Goal: Task Accomplishment & Management: Manage account settings

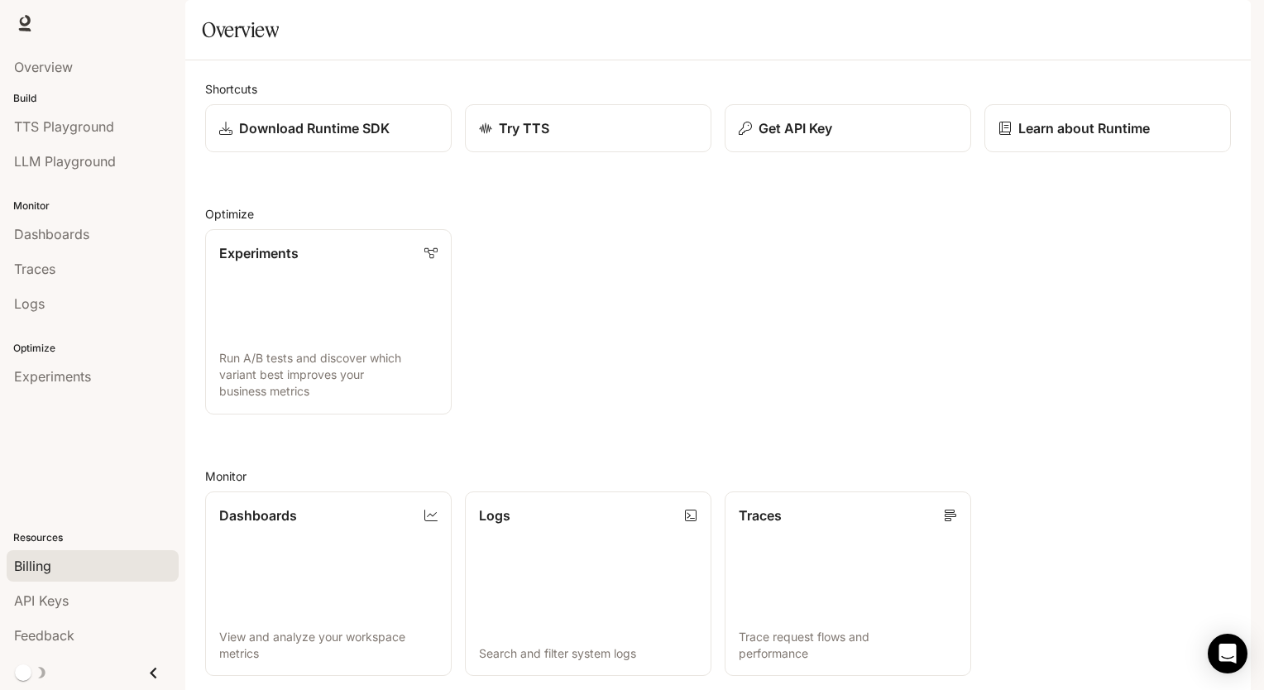
click at [36, 564] on span "Billing" at bounding box center [32, 566] width 37 height 20
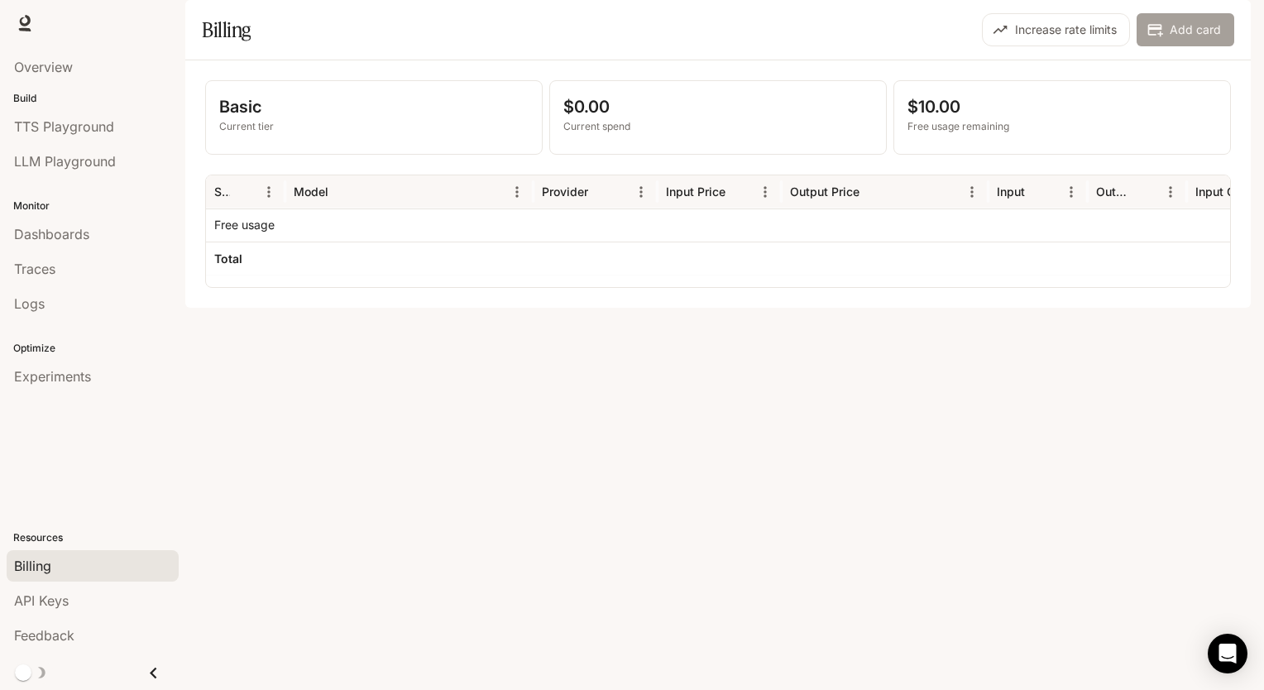
click at [1169, 46] on button "Add card" at bounding box center [1186, 29] width 98 height 33
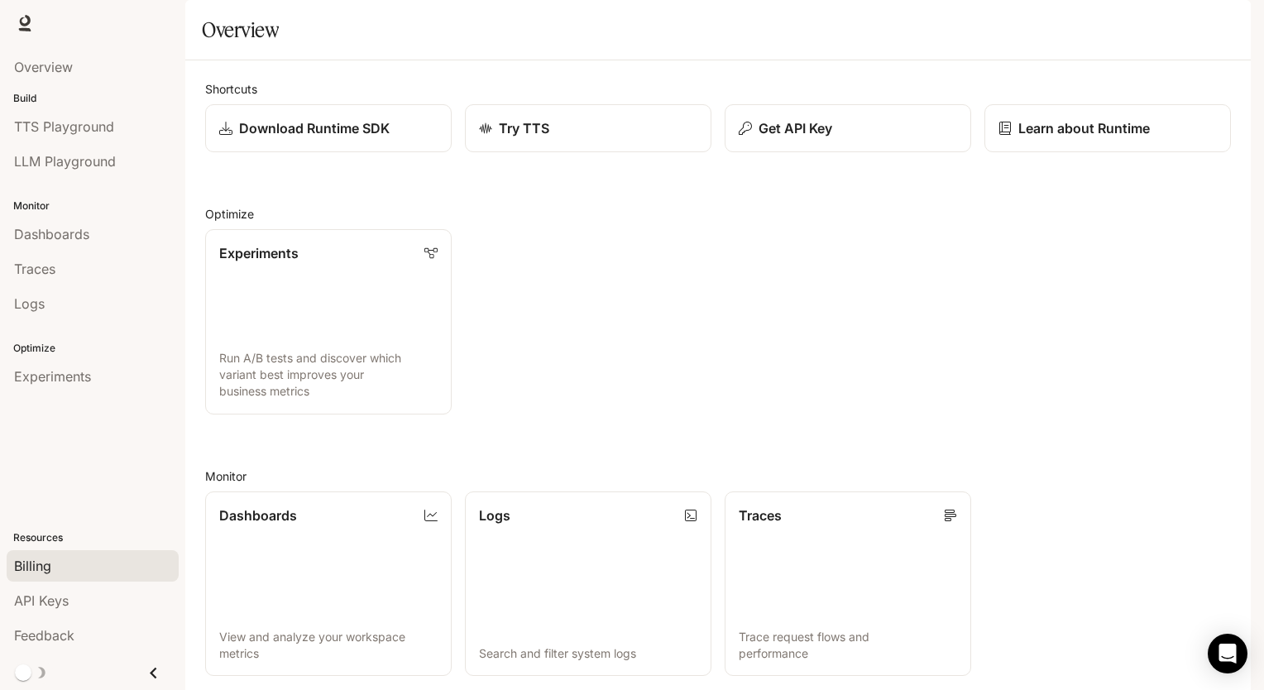
click at [17, 571] on span "Billing" at bounding box center [32, 566] width 37 height 20
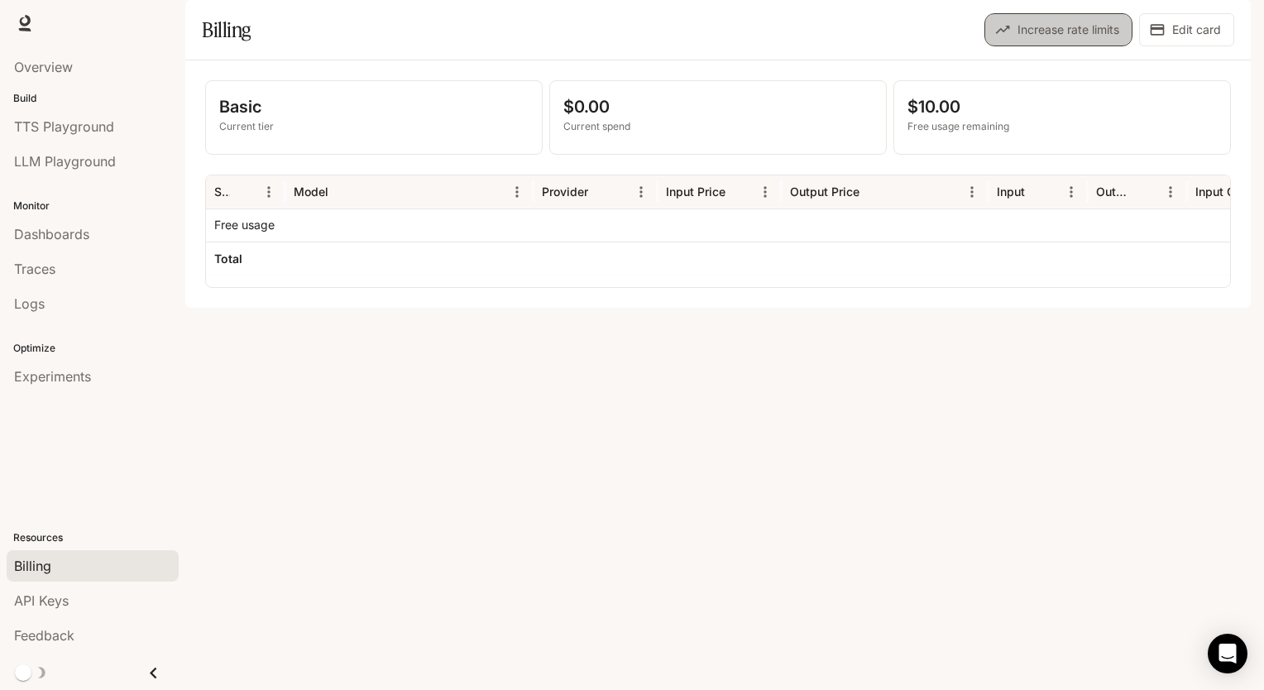
click at [1033, 46] on button "Increase rate limits" at bounding box center [1059, 29] width 148 height 33
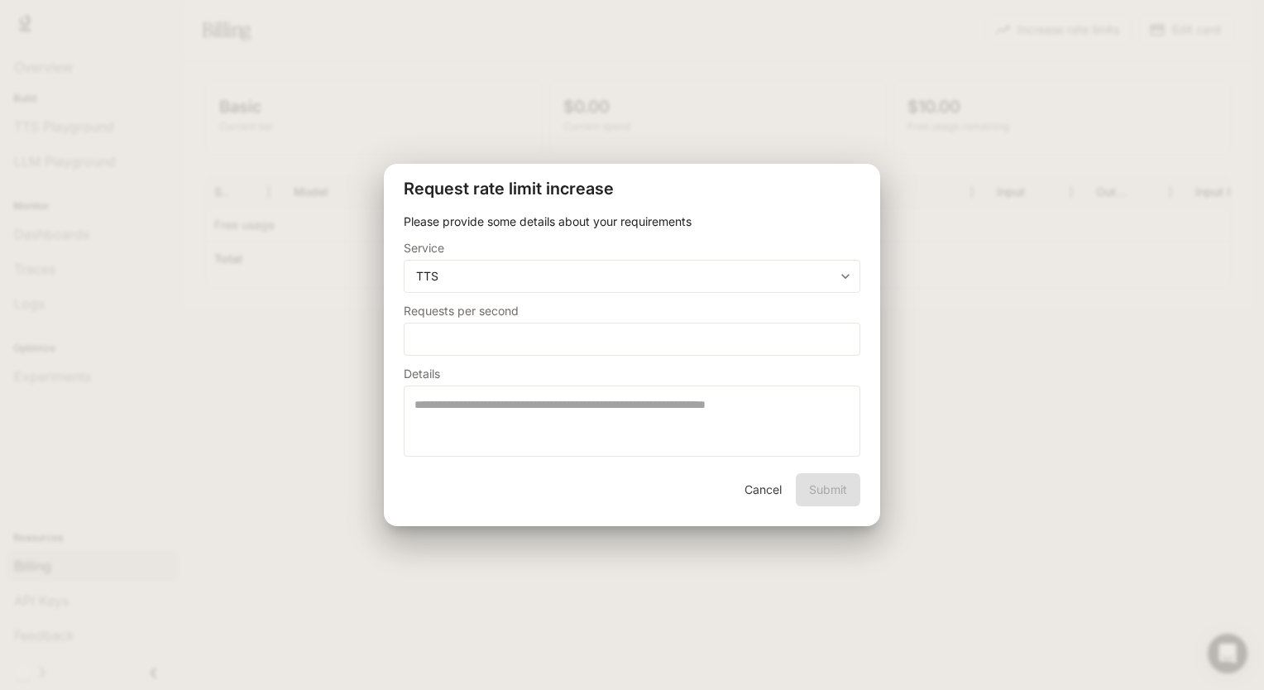
click at [1019, 473] on div "**********" at bounding box center [632, 345] width 1264 height 690
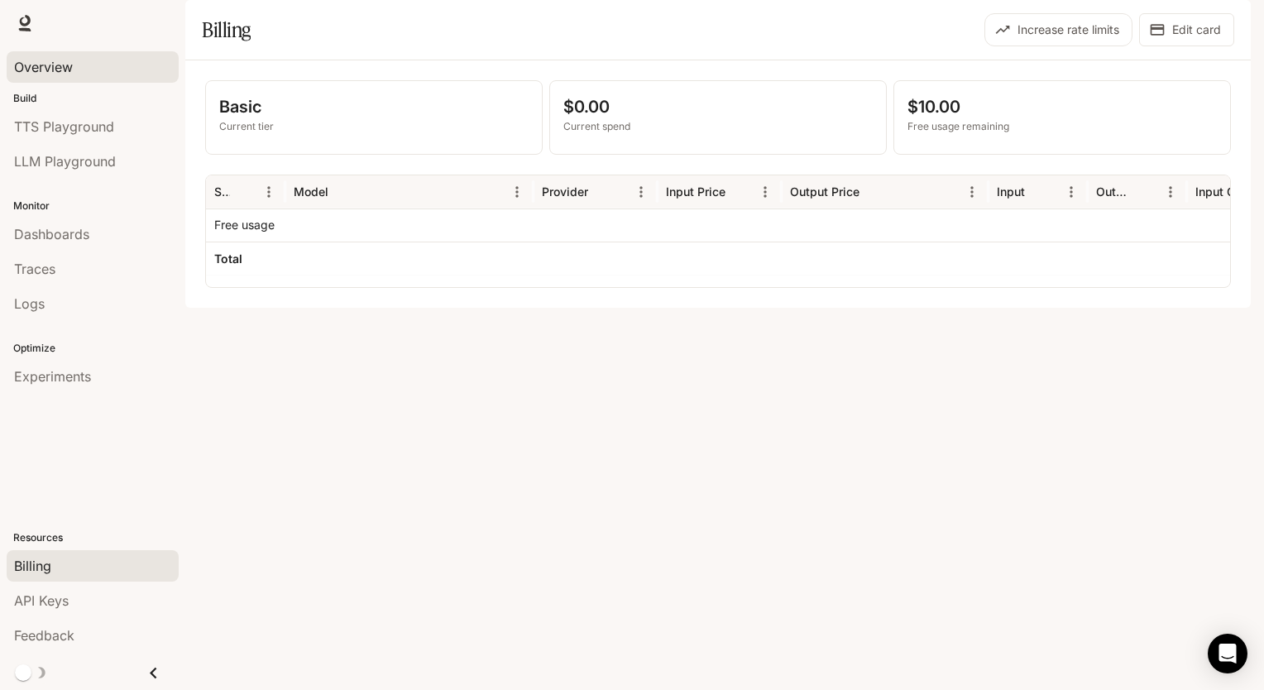
click at [43, 63] on span "Overview" at bounding box center [43, 67] width 59 height 20
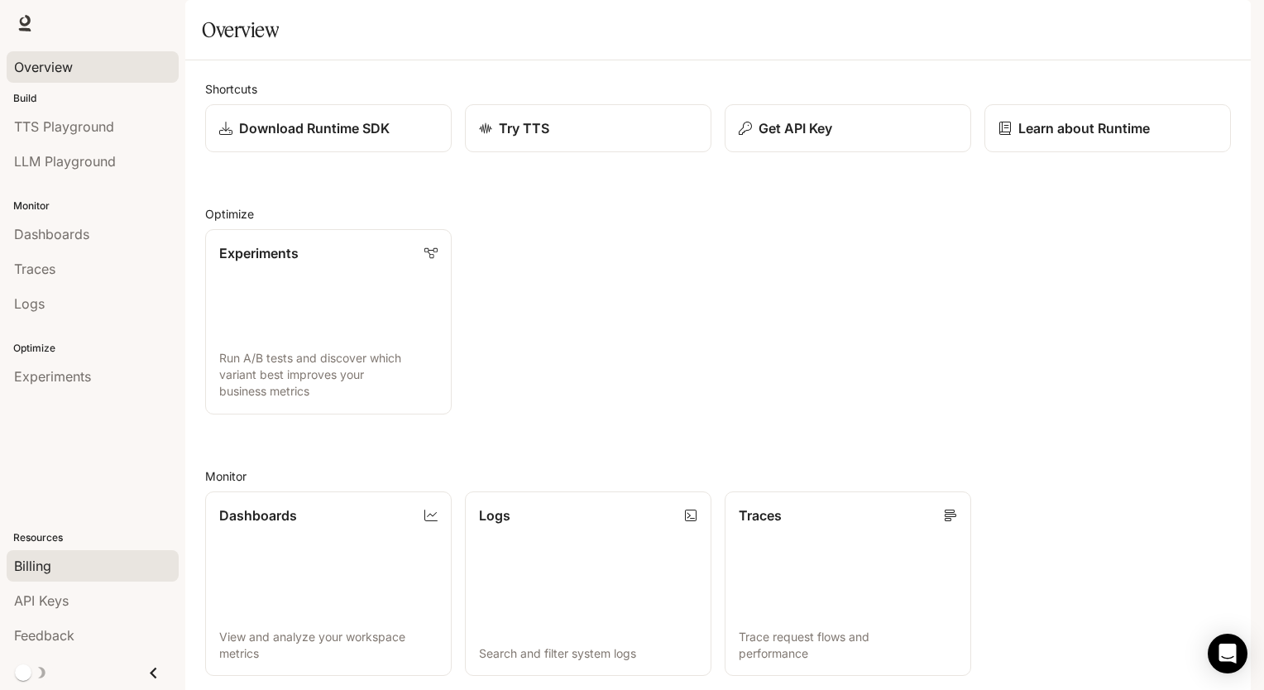
click at [40, 564] on span "Billing" at bounding box center [32, 566] width 37 height 20
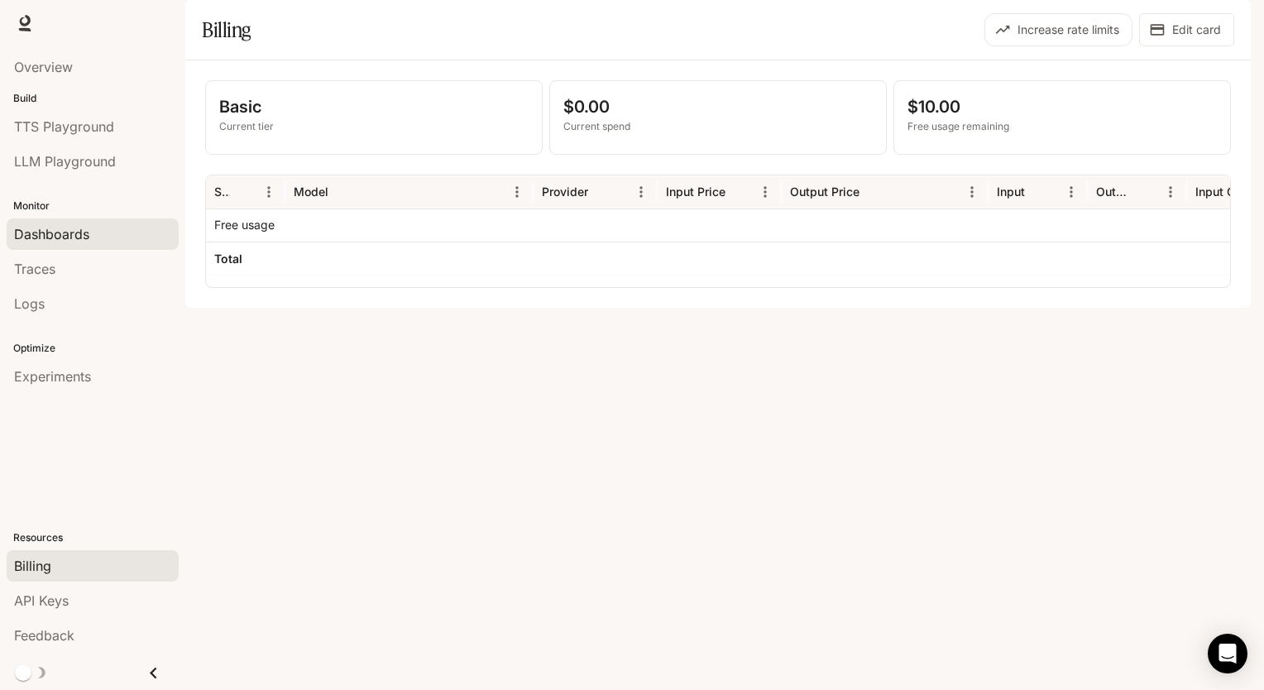
click at [70, 233] on span "Dashboards" at bounding box center [51, 234] width 75 height 20
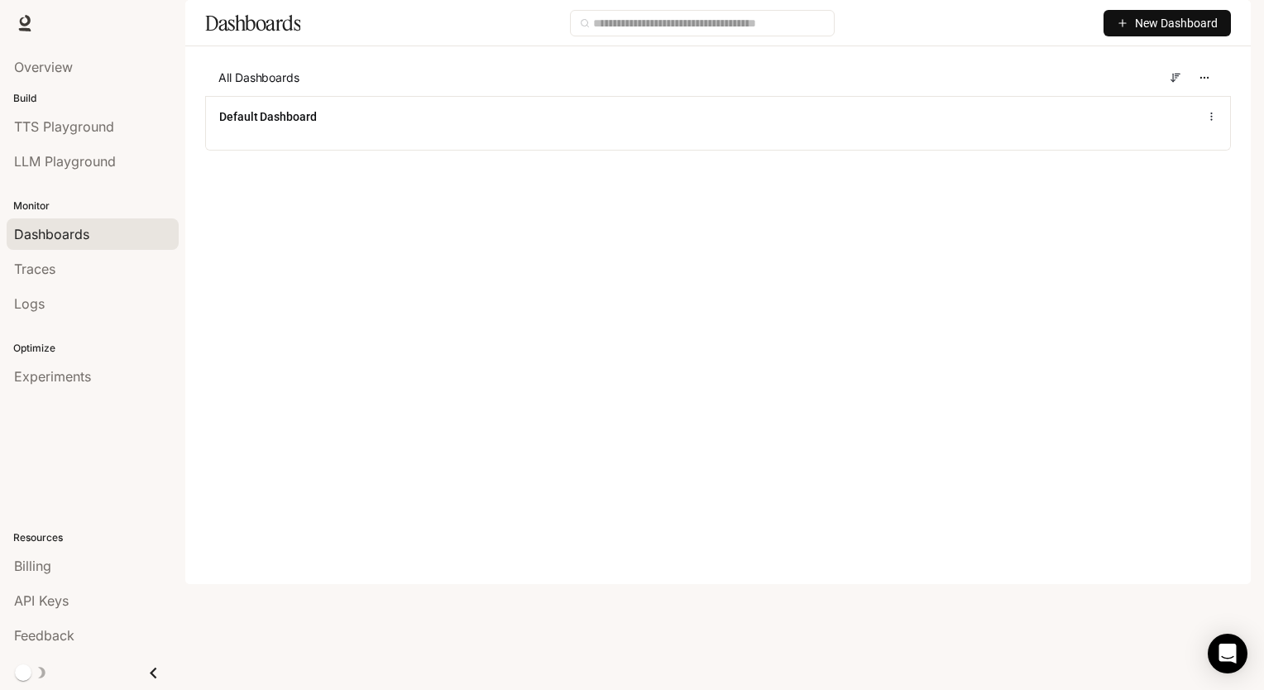
click at [1234, 26] on img "button" at bounding box center [1227, 23] width 23 height 23
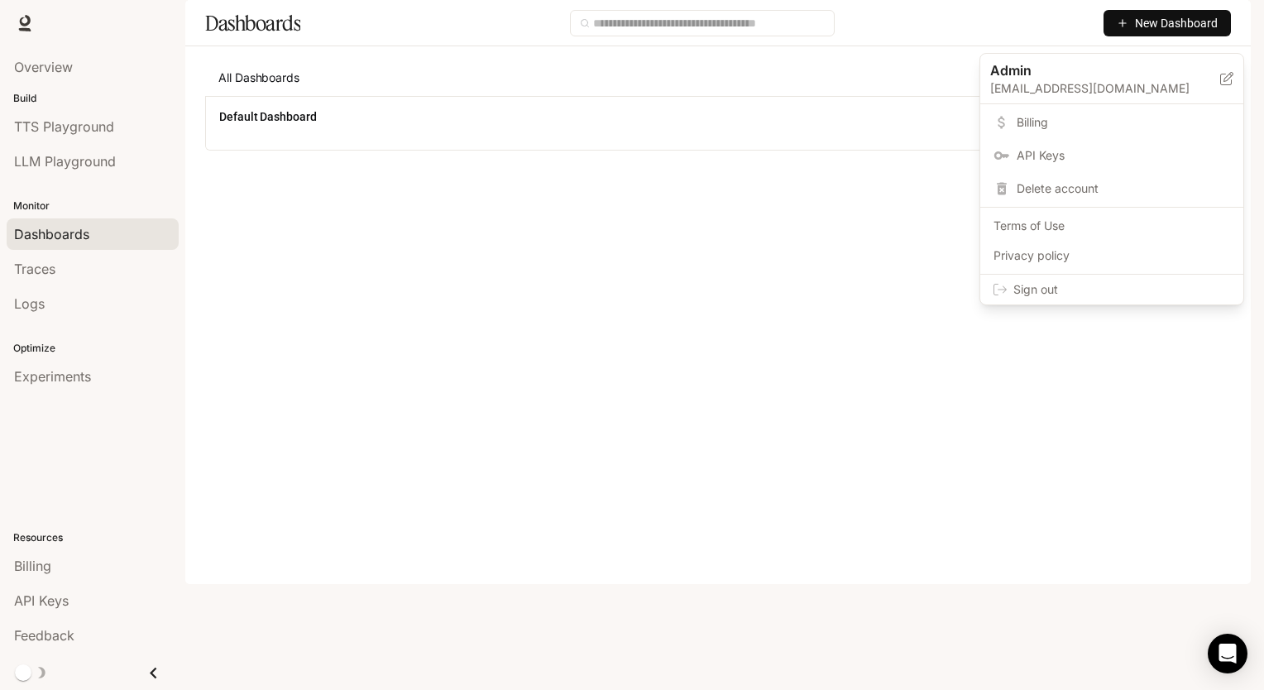
click at [1053, 290] on span "Sign out" at bounding box center [1122, 289] width 217 height 17
